Goal: Task Accomplishment & Management: Manage account settings

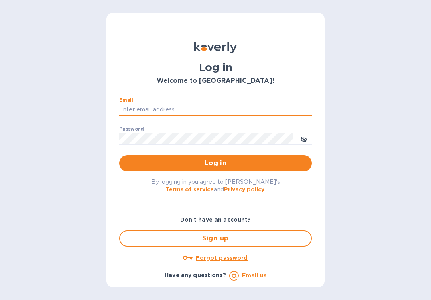
click at [252, 110] on input "Email" at bounding box center [215, 110] width 193 height 12
type input "[EMAIL_ADDRESS][DOMAIN_NAME]"
click at [119, 155] on button "Log in" at bounding box center [215, 163] width 193 height 16
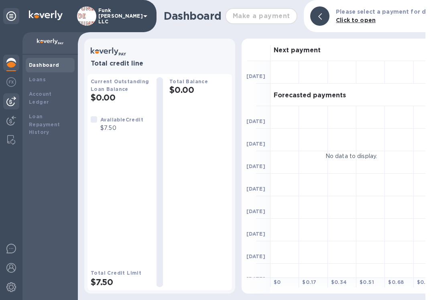
click at [11, 103] on img at bounding box center [11, 101] width 10 height 10
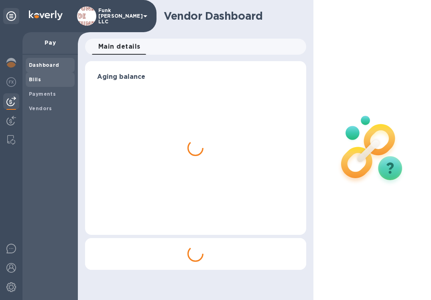
click at [44, 81] on span "Bills" at bounding box center [50, 79] width 43 height 8
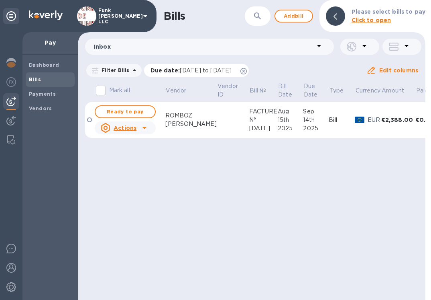
click at [247, 68] on icon at bounding box center [244, 71] width 6 height 6
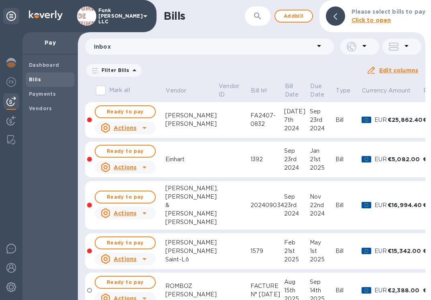
scroll to position [25, 0]
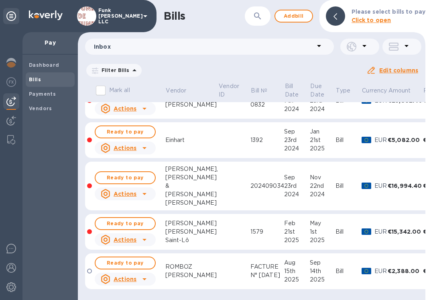
click at [132, 275] on u "Actions" at bounding box center [125, 278] width 23 height 6
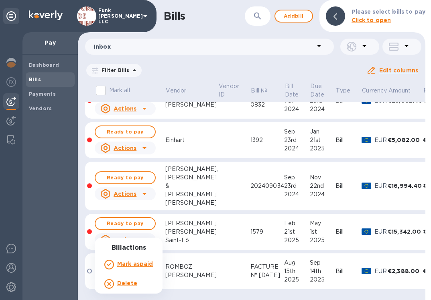
click at [179, 265] on div at bounding box center [215, 150] width 431 height 300
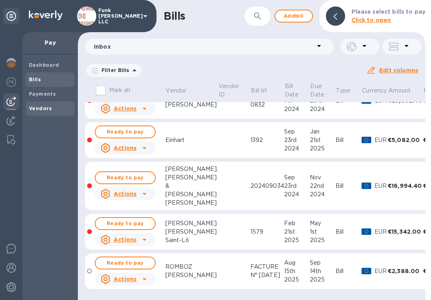
click at [39, 110] on b "Vendors" at bounding box center [40, 108] width 23 height 6
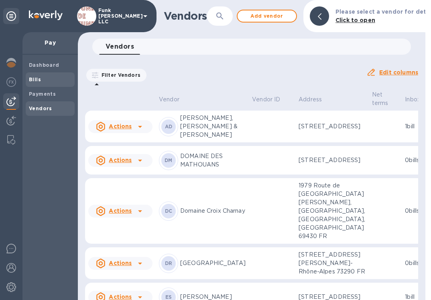
click at [35, 75] on span "Bills" at bounding box center [35, 79] width 12 height 8
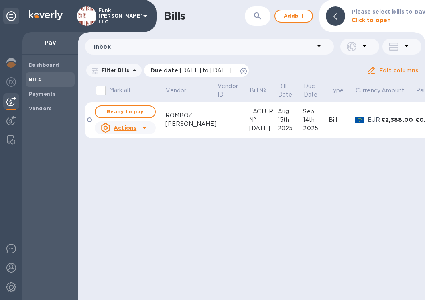
click at [247, 72] on icon at bounding box center [244, 71] width 6 height 6
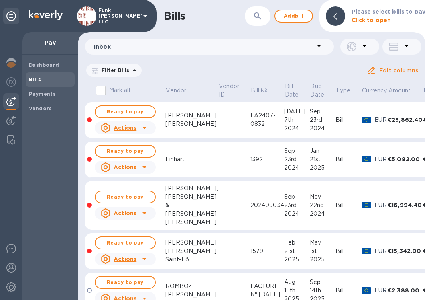
scroll to position [25, 0]
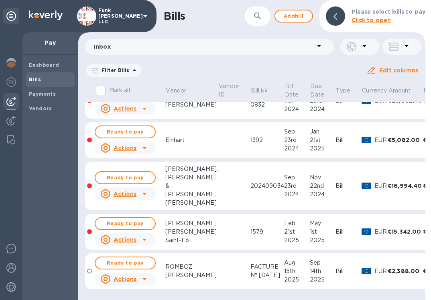
click at [130, 275] on u "Actions" at bounding box center [125, 278] width 23 height 6
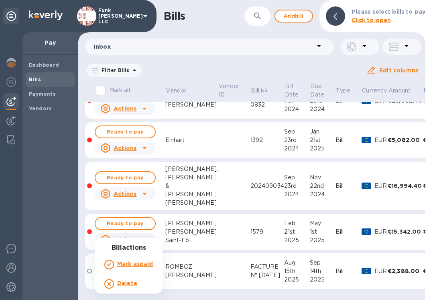
click at [126, 285] on b "Delete" at bounding box center [127, 282] width 20 height 6
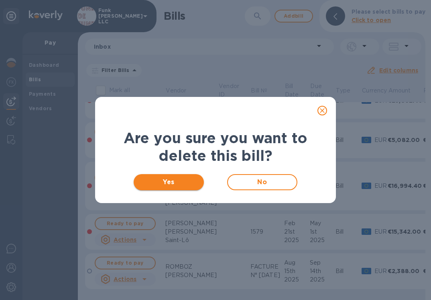
click at [173, 181] on span "Yes" at bounding box center [168, 182] width 57 height 10
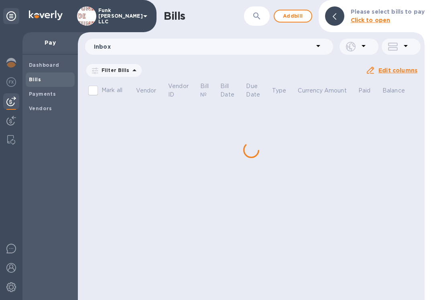
scroll to position [0, 0]
click at [292, 19] on span "Add bill" at bounding box center [293, 16] width 24 height 10
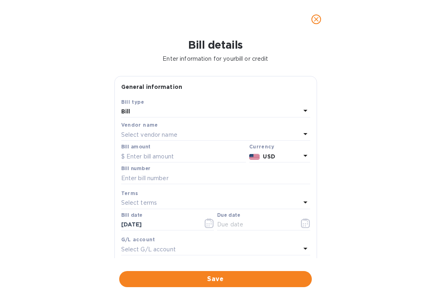
click at [187, 135] on div "Select vendor name" at bounding box center [210, 134] width 179 height 11
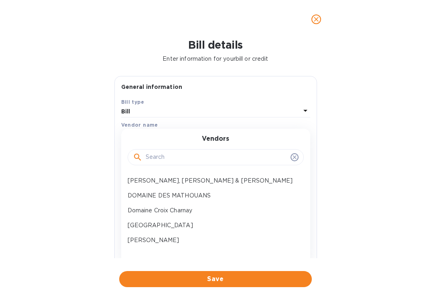
click at [181, 158] on input "text" at bounding box center [217, 157] width 142 height 12
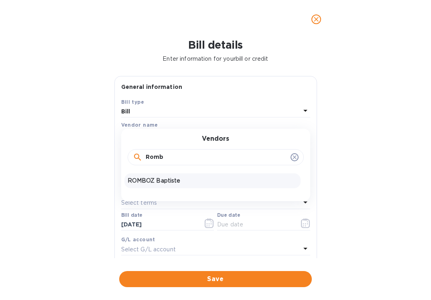
type input "Romb"
click at [170, 176] on div "ROMBOZ Baptiste" at bounding box center [212, 180] width 176 height 15
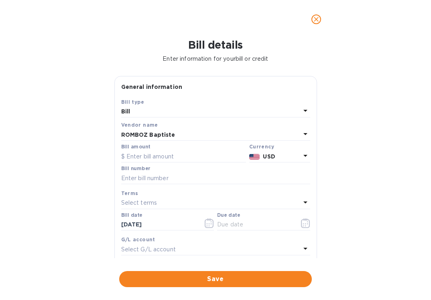
click at [268, 157] on b "USD" at bounding box center [269, 156] width 12 height 6
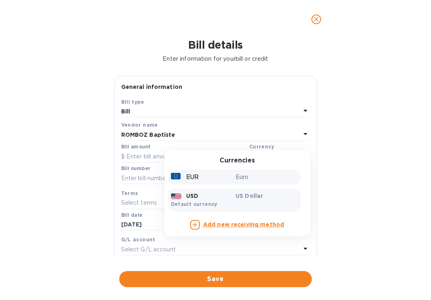
click at [256, 177] on p "Euro" at bounding box center [267, 177] width 62 height 8
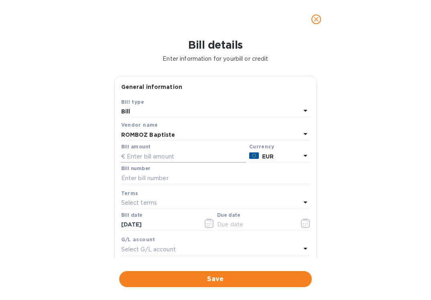
click at [149, 155] on input "text" at bounding box center [183, 156] width 125 height 12
type input "2,580"
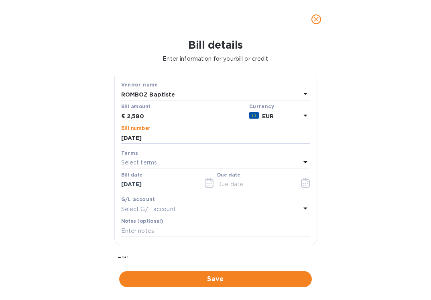
scroll to position [55, 0]
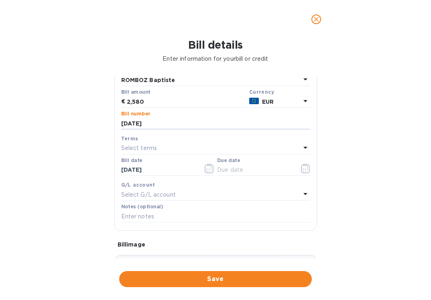
type input "[DATE]"
click at [174, 195] on p "Select G/L account" at bounding box center [148, 194] width 55 height 8
click at [176, 181] on div "G/L account" at bounding box center [215, 184] width 189 height 8
click at [163, 153] on div "Select terms" at bounding box center [210, 148] width 179 height 11
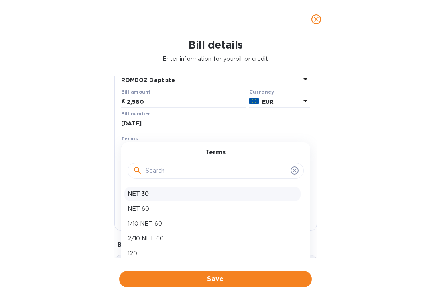
click at [146, 201] on div "NET 30" at bounding box center [212, 193] width 176 height 15
type input "[DATE]"
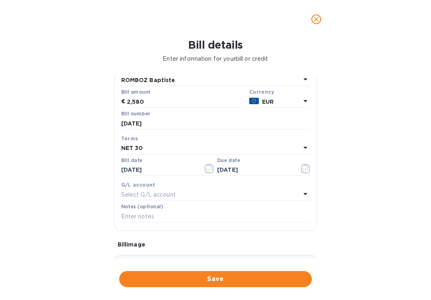
scroll to position [120, 0]
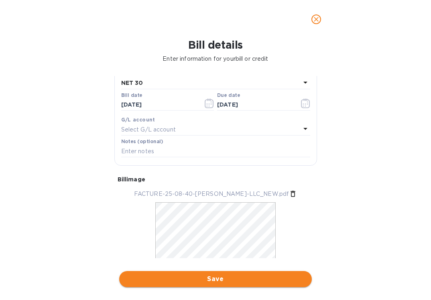
click at [185, 279] on span "Save" at bounding box center [216, 279] width 180 height 10
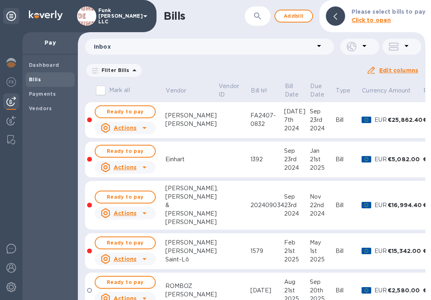
scroll to position [25, 0]
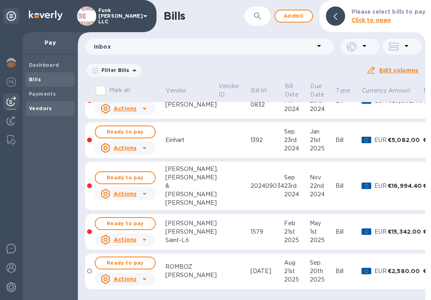
click at [38, 105] on b "Vendors" at bounding box center [40, 108] width 23 height 6
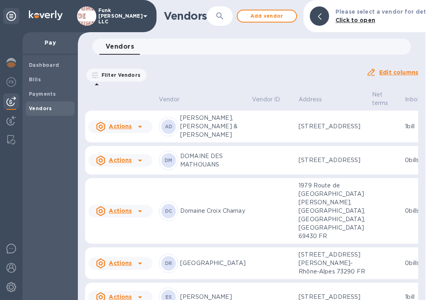
click at [173, 47] on div "Vendors 0" at bounding box center [255, 47] width 312 height 16
click at [224, 14] on icon "button" at bounding box center [220, 16] width 10 height 10
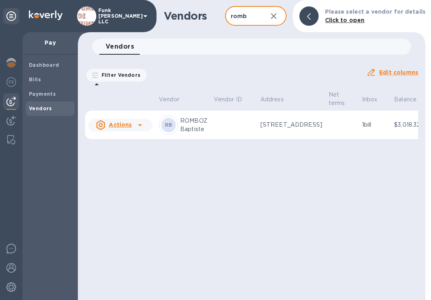
type input "romb"
click at [128, 128] on u "Actions" at bounding box center [120, 124] width 23 height 6
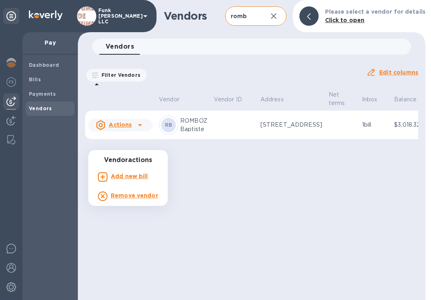
click at [200, 143] on div at bounding box center [215, 150] width 431 height 300
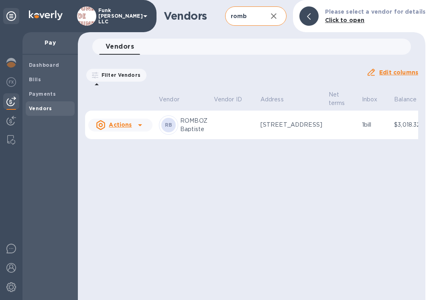
click at [166, 128] on b "RB" at bounding box center [169, 125] width 8 height 6
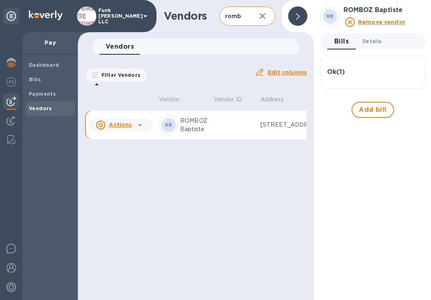
click at [374, 43] on span "Details 0" at bounding box center [372, 41] width 19 height 8
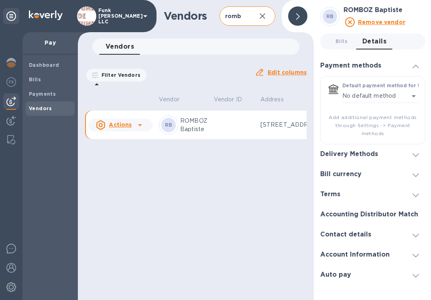
click at [354, 258] on h3 "Account Information" at bounding box center [354, 255] width 69 height 8
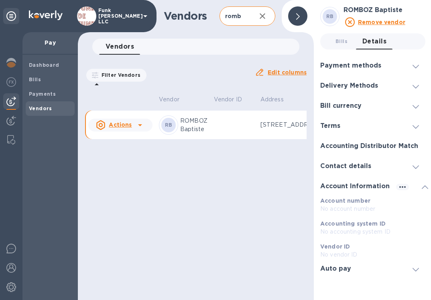
click at [353, 166] on h3 "Contact details" at bounding box center [345, 166] width 51 height 8
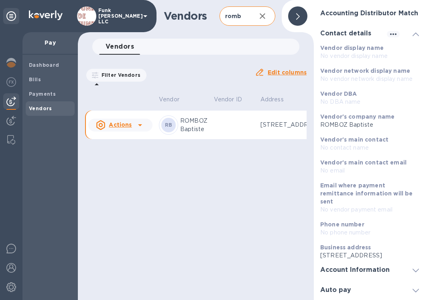
scroll to position [149, 0]
click at [353, 120] on p "ROMBOZ Baptiste" at bounding box center [369, 124] width 99 height 8
click at [344, 120] on p "ROMBOZ Baptiste" at bounding box center [369, 124] width 99 height 8
drag, startPoint x: 326, startPoint y: 108, endPoint x: 343, endPoint y: 109, distance: 16.9
click at [343, 120] on p "ROMBOZ Baptiste" at bounding box center [369, 124] width 99 height 8
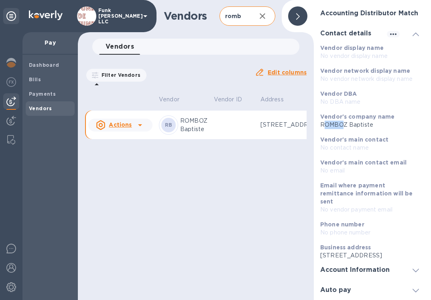
click at [340, 120] on p "ROMBOZ Baptiste" at bounding box center [369, 124] width 99 height 8
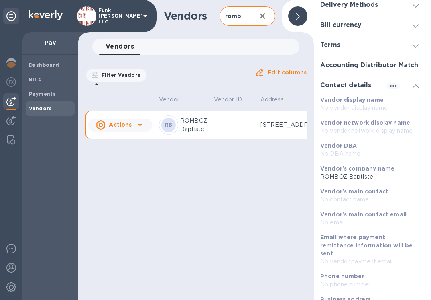
scroll to position [45, 0]
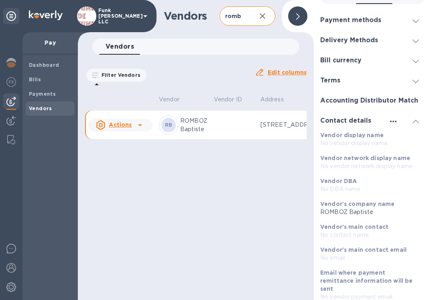
click at [389, 122] on icon "button" at bounding box center [394, 121] width 10 height 10
click at [397, 140] on p "Edit" at bounding box center [400, 137] width 12 height 8
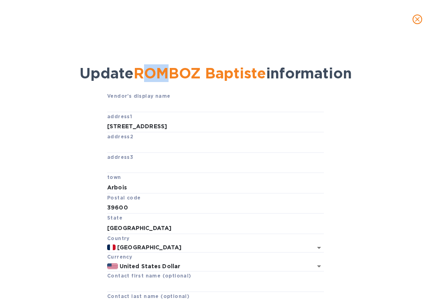
drag, startPoint x: 145, startPoint y: 72, endPoint x: 164, endPoint y: 72, distance: 18.9
click at [164, 72] on span "ROMBOZ Baptiste" at bounding box center [200, 73] width 133 height 18
click at [154, 93] on b "Vendor's display name" at bounding box center [138, 96] width 63 height 6
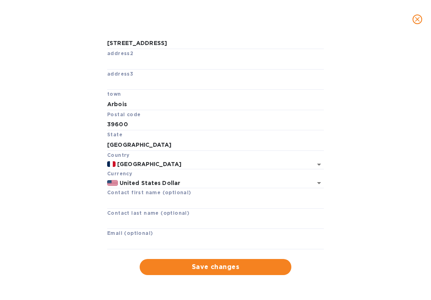
scroll to position [0, 0]
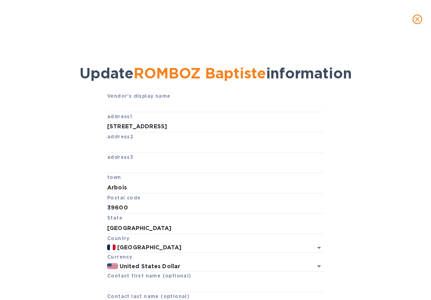
click at [417, 19] on icon "close" at bounding box center [418, 19] width 8 height 8
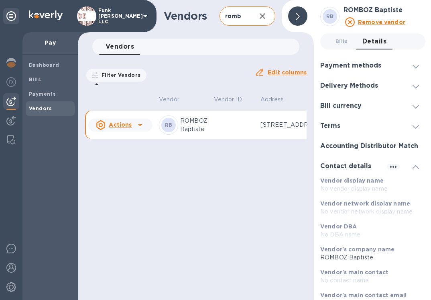
click at [277, 73] on u "Edit columns" at bounding box center [287, 72] width 39 height 6
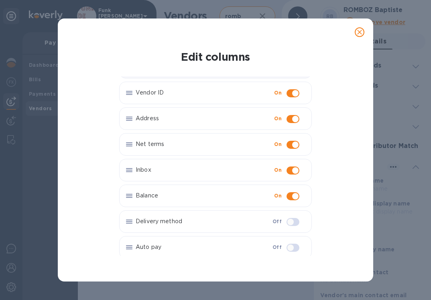
scroll to position [49, 0]
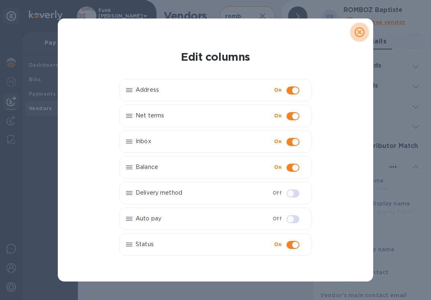
click at [358, 30] on icon "close" at bounding box center [359, 32] width 5 height 5
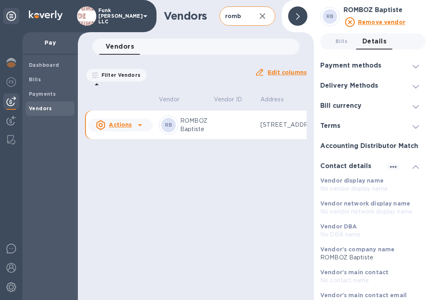
click at [328, 14] on b "RB" at bounding box center [330, 16] width 8 height 6
click at [351, 20] on icon at bounding box center [350, 22] width 10 height 10
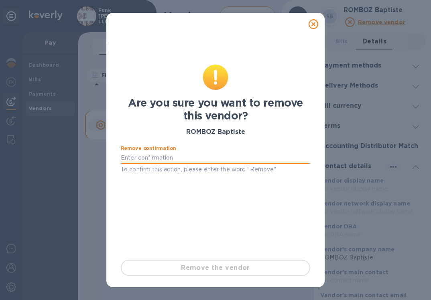
click at [190, 153] on input "text" at bounding box center [216, 158] width 190 height 12
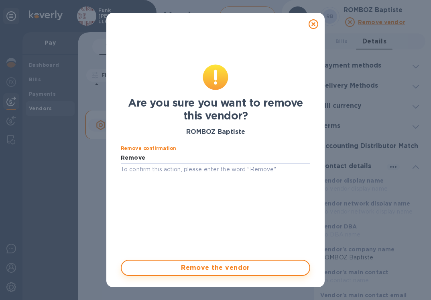
type input "Remove"
click at [190, 268] on span "Remove the vendor" at bounding box center [215, 268] width 175 height 10
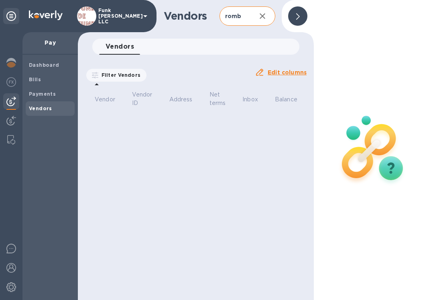
click at [11, 99] on img at bounding box center [11, 101] width 10 height 10
click at [268, 15] on button "button" at bounding box center [262, 15] width 19 height 19
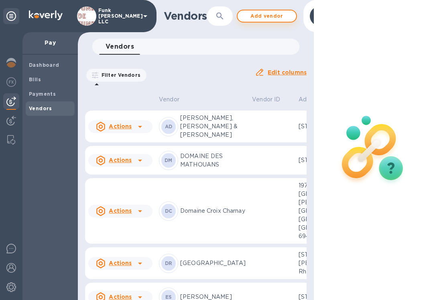
click at [274, 18] on span "Add vendor" at bounding box center [267, 16] width 46 height 10
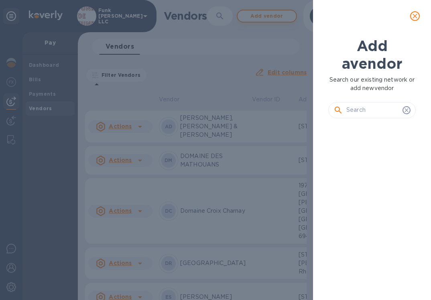
scroll to position [148, 91]
click at [358, 110] on input "text" at bounding box center [373, 110] width 53 height 12
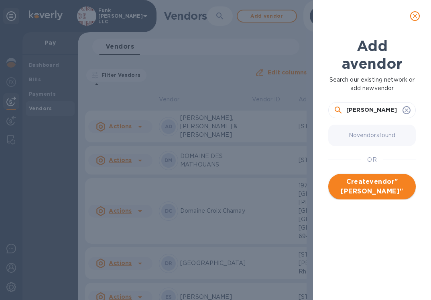
type input "[PERSON_NAME]"
click at [382, 184] on span "Create vendor " RAMBOZ Baptiste "" at bounding box center [372, 186] width 75 height 19
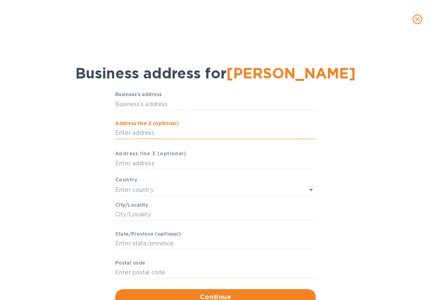
click at [130, 133] on input "Аddress line 2 (optional)" at bounding box center [215, 133] width 201 height 12
paste input "[STREET_ADDRESS] vercel"
click at [142, 131] on input "[STREET_ADDRESS] vercel" at bounding box center [215, 133] width 201 height 12
click at [153, 132] on input "[STREET_ADDRESS] vercel" at bounding box center [215, 133] width 201 height 12
type input "[STREET_ADDRESS]"
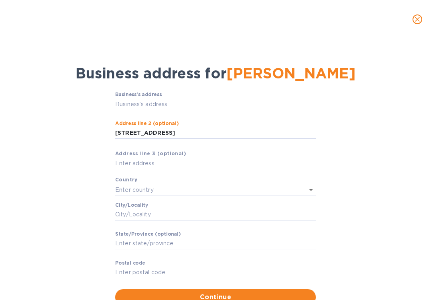
drag, startPoint x: 171, startPoint y: 134, endPoint x: 93, endPoint y: 134, distance: 78.3
click at [93, 134] on div "Business’s аddress ​ Аddress line 2 (optional) [STREET_ADDRESS] ​ Аddress line …" at bounding box center [215, 198] width 410 height 222
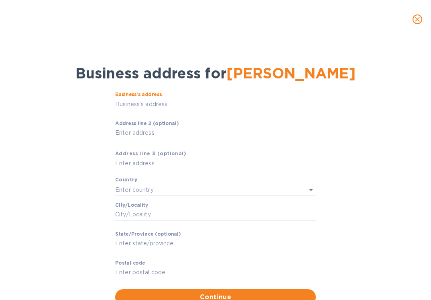
click at [127, 103] on input "Business’s аddress" at bounding box center [215, 104] width 201 height 12
paste input "[STREET_ADDRESS]"
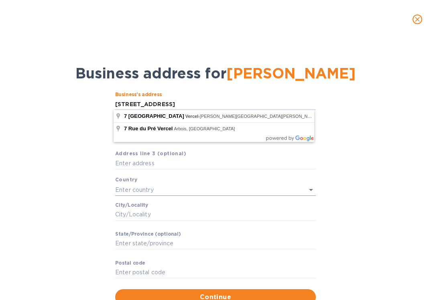
type input "[STREET_ADDRESS]"
click at [162, 188] on input "text" at bounding box center [204, 190] width 178 height 12
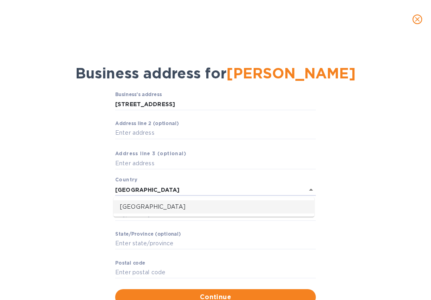
click at [136, 210] on p "[GEOGRAPHIC_DATA]" at bounding box center [214, 206] width 188 height 8
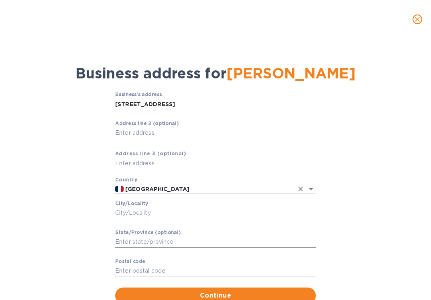
type input "[GEOGRAPHIC_DATA]"
click at [134, 242] on input "Stаte/Province (optional)" at bounding box center [215, 242] width 201 height 12
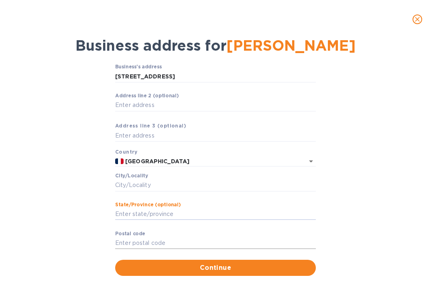
click at [135, 245] on input "Pоstal cоde" at bounding box center [215, 243] width 201 height 12
paste input "39600"
type input "39600"
click at [145, 214] on input "Stаte/Province (optional)" at bounding box center [215, 214] width 201 height 12
click at [163, 270] on span "Continue" at bounding box center [216, 268] width 188 height 10
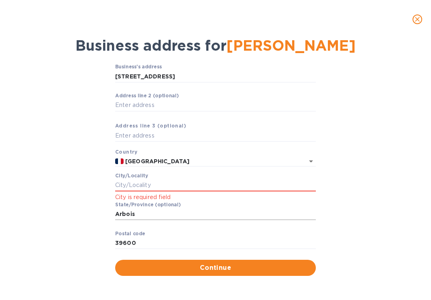
click at [123, 214] on input "Arbois" at bounding box center [215, 214] width 201 height 12
type input "="
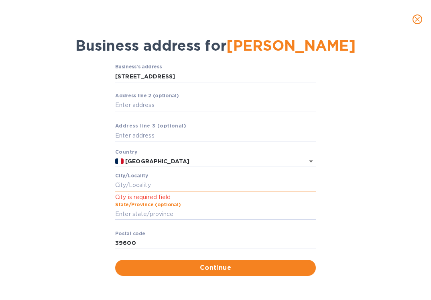
click at [138, 183] on input "Сity/Locаlity" at bounding box center [215, 185] width 201 height 12
paste input "Arbois"
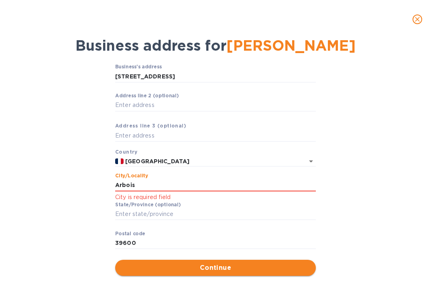
type input "Arbois"
click at [167, 265] on span "Continue" at bounding box center [216, 268] width 188 height 10
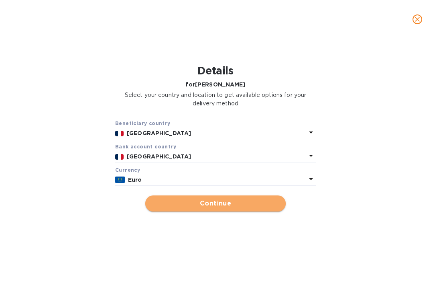
click at [190, 206] on span "Continue" at bounding box center [216, 203] width 128 height 10
type input "[PERSON_NAME]"
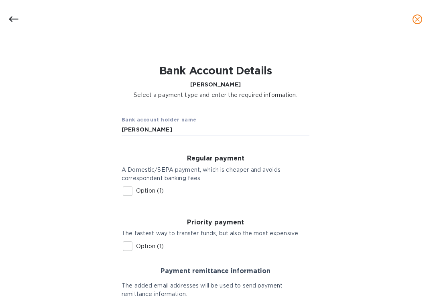
click at [126, 190] on input "Option (1)" at bounding box center [127, 190] width 17 height 17
checkbox input "true"
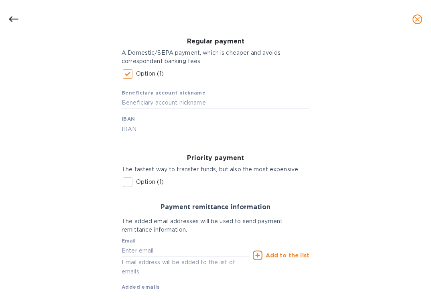
scroll to position [162, 0]
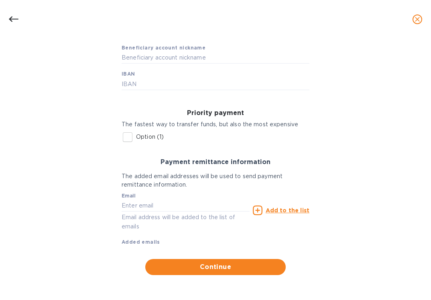
click at [155, 50] on span "Beneficiary account nickname" at bounding box center [164, 48] width 84 height 8
click at [145, 76] on div "Beneficiary account nickname IBAN" at bounding box center [216, 63] width 188 height 53
click at [145, 83] on input "text" at bounding box center [216, 84] width 188 height 12
paste input "[FINANCIAL_ID]"
type input "[FINANCIAL_ID]"
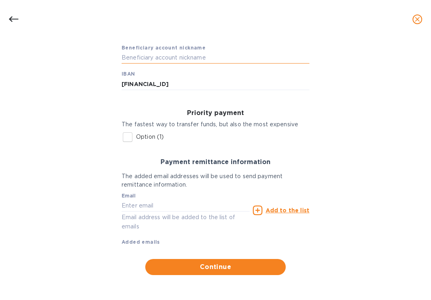
click at [149, 57] on input "text" at bounding box center [216, 58] width 188 height 12
type input "Ramboz"
click at [159, 204] on input "text" at bounding box center [186, 205] width 128 height 12
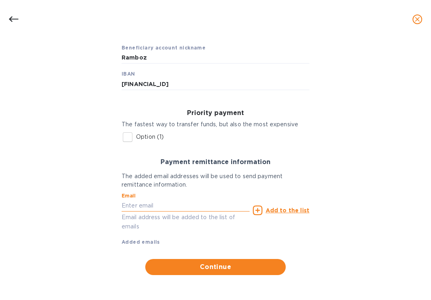
paste input "[EMAIL_ADDRESS][DOMAIN_NAME]"
type input "[EMAIL_ADDRESS][DOMAIN_NAME]"
click at [283, 207] on u "Add to the list" at bounding box center [288, 210] width 44 height 6
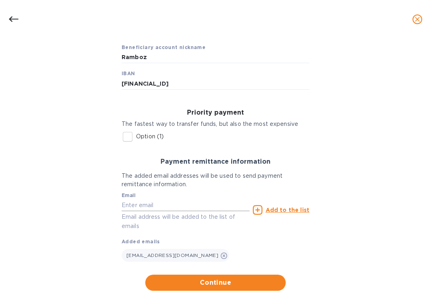
click at [190, 206] on input "text" at bounding box center [186, 205] width 128 height 12
type input "[EMAIL_ADDRESS][PERSON_NAME][DOMAIN_NAME]"
type input "66 W Blithedale Ave Apt A"
click at [278, 210] on u "Add to the list" at bounding box center [288, 209] width 44 height 6
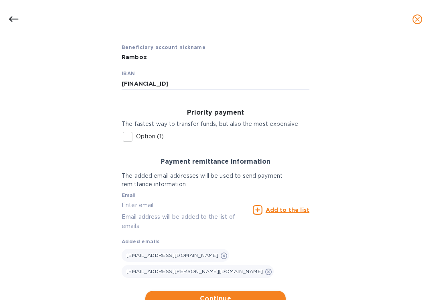
click at [211, 294] on span "Continue" at bounding box center [216, 299] width 128 height 10
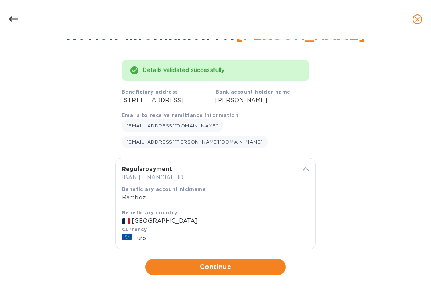
scroll to position [31, 0]
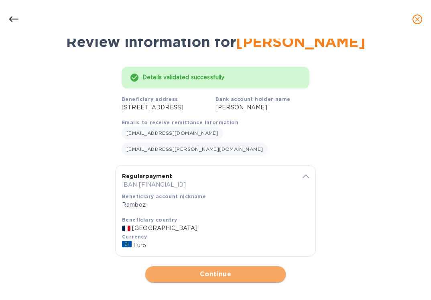
click at [194, 269] on span "Continue" at bounding box center [216, 274] width 128 height 10
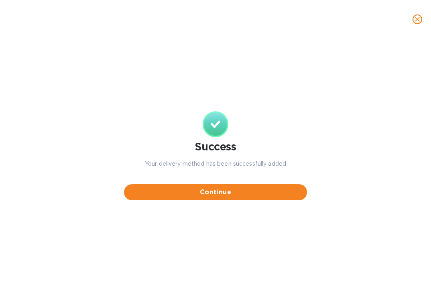
scroll to position [0, 0]
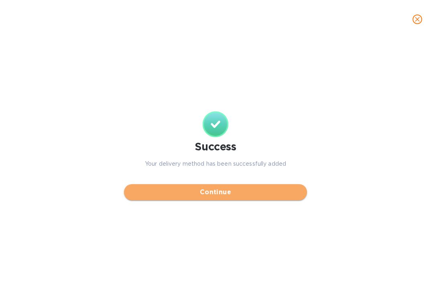
click at [212, 187] on span "Continue" at bounding box center [215, 192] width 170 height 10
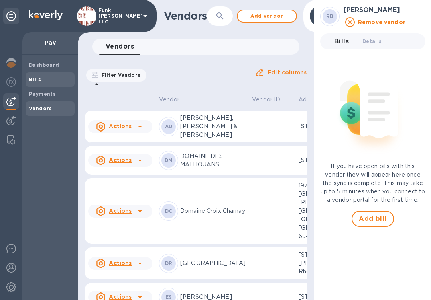
click at [40, 80] on b "Bills" at bounding box center [35, 79] width 12 height 6
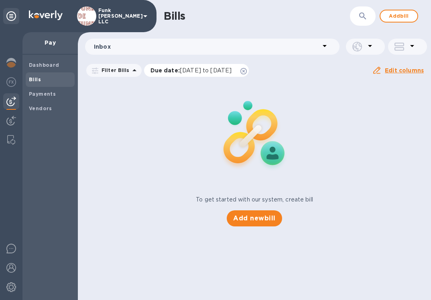
click at [247, 71] on icon at bounding box center [244, 71] width 6 height 6
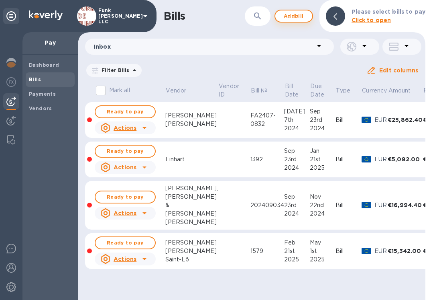
click at [301, 18] on span "Add bill" at bounding box center [294, 16] width 24 height 10
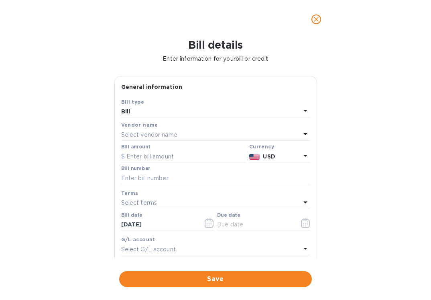
click at [155, 134] on p "Select vendor name" at bounding box center [149, 134] width 56 height 8
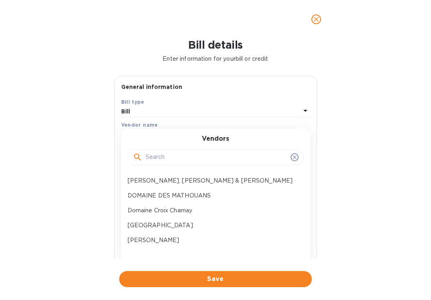
click at [166, 158] on input "text" at bounding box center [217, 157] width 142 height 12
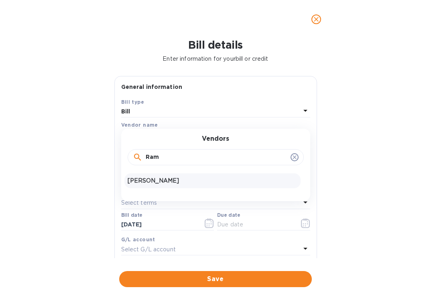
type input "Ram"
click at [155, 184] on p "[PERSON_NAME]" at bounding box center [213, 180] width 170 height 8
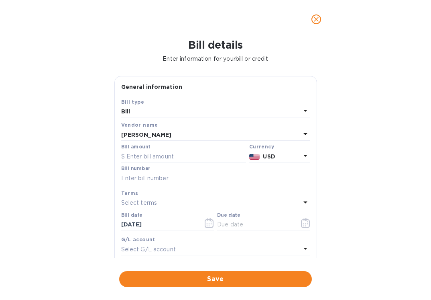
click at [301, 161] on div at bounding box center [306, 156] width 10 height 11
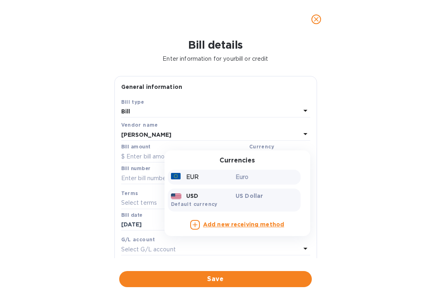
click at [187, 173] on p "EUR" at bounding box center [192, 177] width 12 height 8
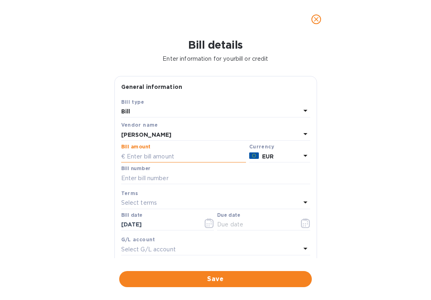
click at [180, 157] on input "text" at bounding box center [183, 156] width 125 height 12
type input "2,580"
click at [184, 178] on input "text" at bounding box center [215, 178] width 189 height 12
paste input "[DATE]"
type input "[DATE]"
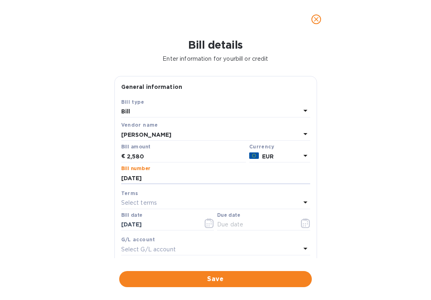
click at [151, 199] on p "Select terms" at bounding box center [139, 202] width 36 height 8
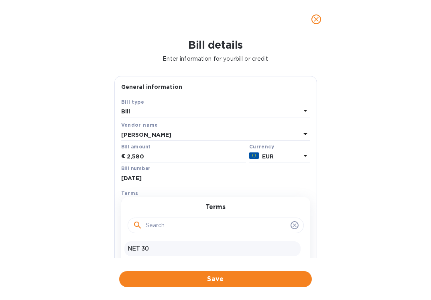
click at [149, 247] on p "NET 30" at bounding box center [213, 248] width 170 height 8
type input "[DATE]"
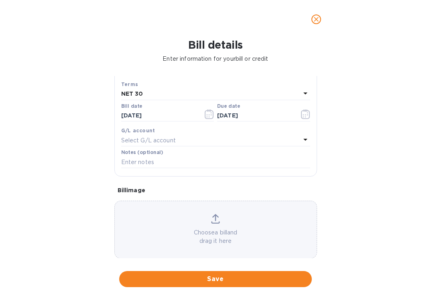
scroll to position [111, 0]
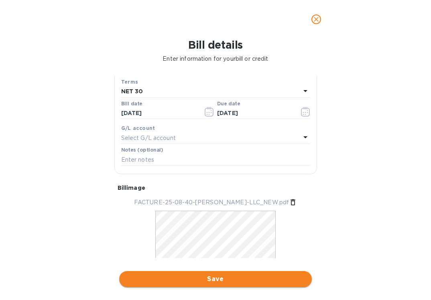
click at [202, 280] on span "Save" at bounding box center [216, 279] width 180 height 10
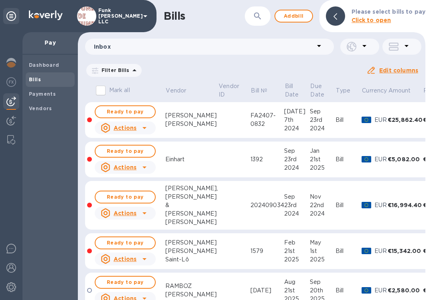
scroll to position [25, 0]
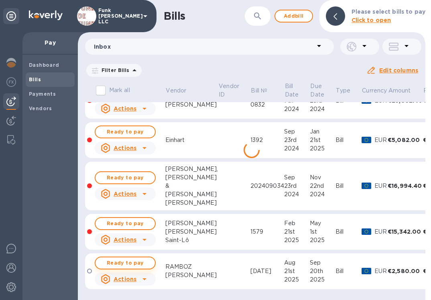
click at [140, 258] on span "Ready to pay" at bounding box center [125, 263] width 47 height 10
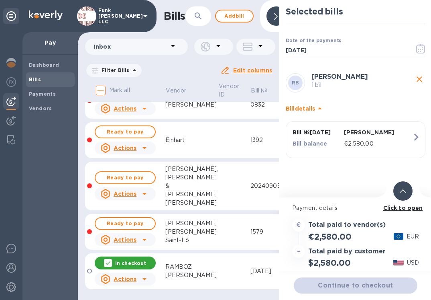
scroll to position [0, 0]
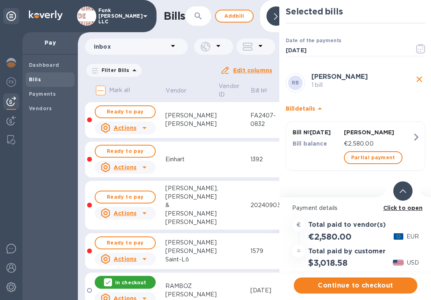
click at [365, 293] on div "Continue to checkout" at bounding box center [355, 284] width 127 height 19
click at [364, 287] on span "Continue to checkout" at bounding box center [355, 285] width 111 height 10
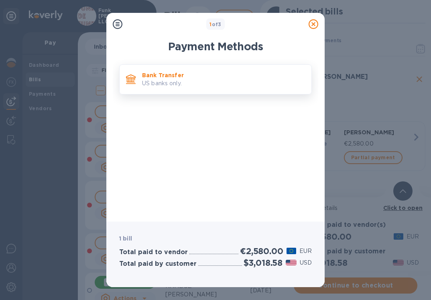
click at [233, 84] on p "US banks only." at bounding box center [223, 83] width 163 height 8
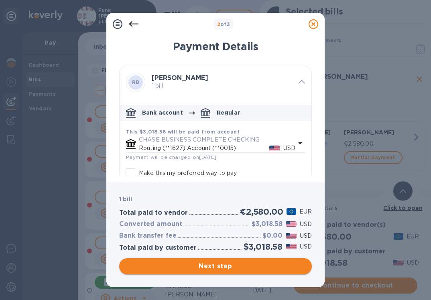
click at [235, 264] on span "Next step" at bounding box center [216, 266] width 180 height 10
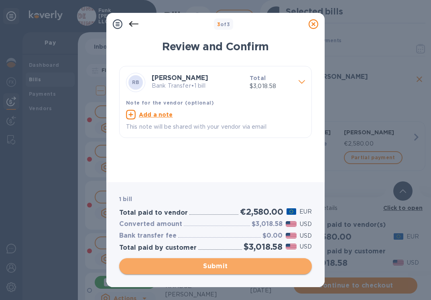
click at [235, 264] on span "Submit" at bounding box center [216, 266] width 180 height 10
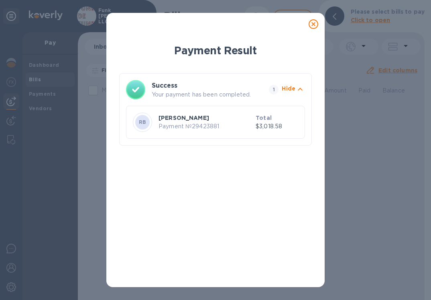
click at [314, 27] on icon at bounding box center [314, 24] width 10 height 10
